Goal: Task Accomplishment & Management: Manage account settings

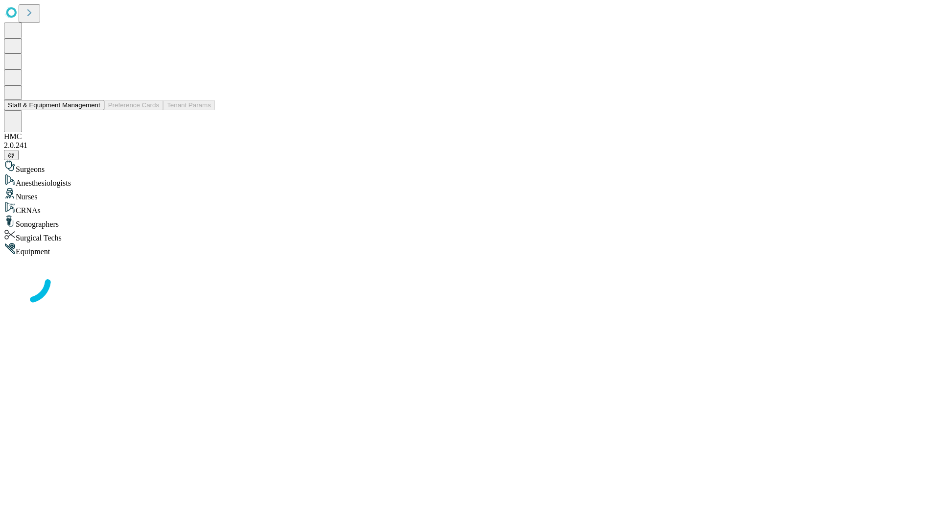
click at [93, 110] on button "Staff & Equipment Management" at bounding box center [54, 105] width 100 height 10
